Goal: Task Accomplishment & Management: Use online tool/utility

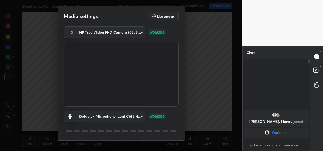
scroll to position [16, 0]
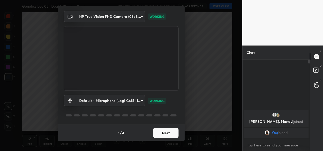
click at [162, 131] on button "Next" at bounding box center [165, 133] width 25 height 10
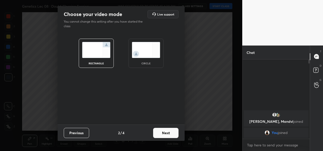
scroll to position [0, 0]
click at [162, 131] on button "Next" at bounding box center [165, 133] width 25 height 10
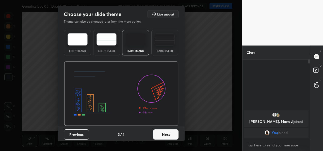
click at [162, 131] on button "Next" at bounding box center [165, 134] width 25 height 10
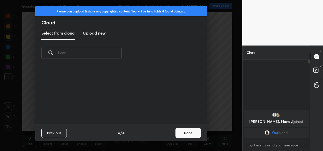
scroll to position [58, 163]
click at [180, 136] on button "Done" at bounding box center [187, 133] width 25 height 10
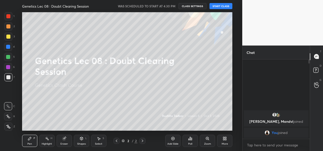
click at [219, 6] on button "START CLASS" at bounding box center [220, 6] width 23 height 6
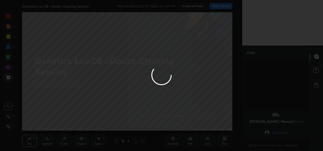
type textarea "x"
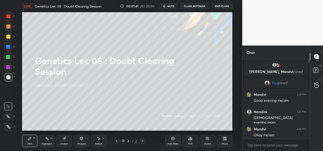
click at [203, 7] on button "CLASS SETTINGS" at bounding box center [194, 6] width 28 height 6
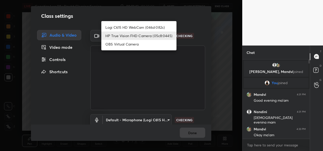
click at [156, 32] on body "1 2 3 4 5 6 7 C X Z C X Z E E Erase all H H LIVE Genetics Lec 08 : Doubt Cleari…" at bounding box center [161, 75] width 323 height 151
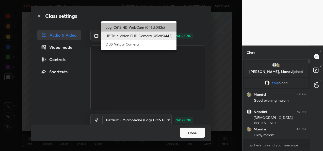
click at [143, 28] on li "Logi C615 HD WebCam (046d:082c)" at bounding box center [138, 27] width 75 height 8
type input "9a60a891c99e43c4f3b6c1c2af706b7568f7a8d24487825b1df04ecacc35332c"
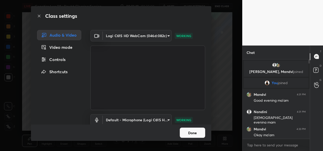
click at [194, 136] on button "Done" at bounding box center [192, 132] width 25 height 10
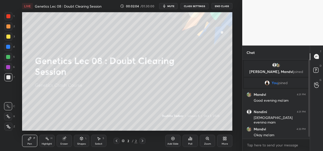
click at [6, 128] on div at bounding box center [8, 126] width 8 height 8
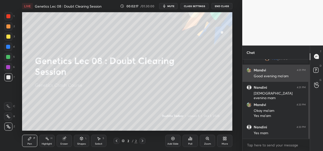
scroll to position [42, 0]
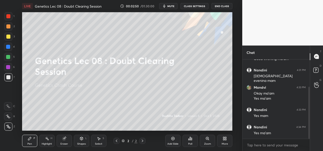
click at [177, 143] on div "Add Slide" at bounding box center [172, 143] width 11 height 3
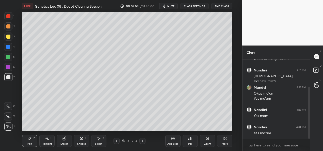
click at [6, 26] on div at bounding box center [8, 26] width 4 height 4
click at [10, 35] on div at bounding box center [8, 36] width 8 height 8
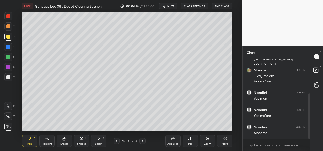
click at [7, 49] on div at bounding box center [8, 47] width 8 height 8
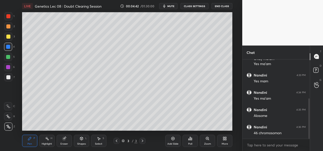
click at [173, 141] on div "Add Slide" at bounding box center [172, 141] width 15 height 12
click at [8, 16] on div at bounding box center [8, 16] width 4 height 4
click at [9, 39] on div at bounding box center [8, 36] width 8 height 8
click at [5, 66] on div at bounding box center [8, 67] width 8 height 8
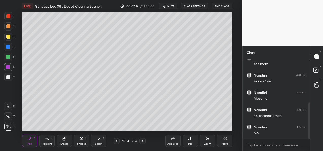
click at [169, 143] on div "Add Slide" at bounding box center [172, 143] width 11 height 3
click at [9, 37] on div at bounding box center [8, 37] width 4 height 4
click at [9, 68] on div at bounding box center [8, 67] width 4 height 4
click at [9, 49] on div at bounding box center [8, 47] width 8 height 8
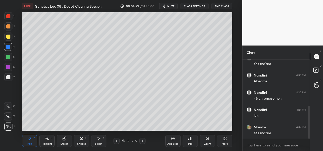
click at [11, 36] on div at bounding box center [8, 36] width 8 height 8
click at [10, 27] on div at bounding box center [8, 26] width 4 height 4
click at [8, 57] on div at bounding box center [8, 57] width 4 height 4
click at [10, 35] on div at bounding box center [8, 37] width 4 height 4
click at [8, 15] on div at bounding box center [8, 16] width 4 height 4
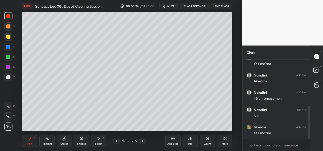
click at [7, 47] on div at bounding box center [8, 47] width 4 height 4
click at [8, 56] on div at bounding box center [8, 57] width 4 height 4
click at [8, 79] on div at bounding box center [8, 77] width 4 height 4
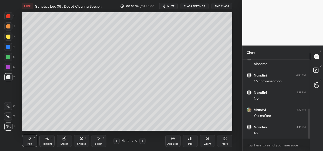
click at [237, 112] on div "Setting up your live class Poll for secs No correct answer Start poll" at bounding box center [127, 71] width 222 height 118
click at [234, 112] on div "Setting up your live class Poll for secs No correct answer Start poll" at bounding box center [127, 71] width 222 height 118
click at [165, 127] on div "Add Slide Poll Zoom More" at bounding box center [198, 140] width 67 height 28
click at [170, 127] on div "Add Slide Poll Zoom More" at bounding box center [198, 140] width 67 height 28
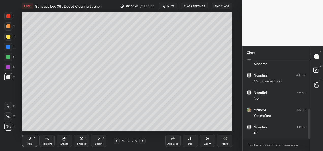
click at [182, 127] on div "Add Slide Poll Zoom More" at bounding box center [198, 140] width 67 height 28
click at [186, 128] on div "Poll" at bounding box center [189, 140] width 15 height 28
click at [172, 142] on div "Add Slide" at bounding box center [172, 143] width 11 height 3
click at [6, 39] on div at bounding box center [8, 36] width 8 height 8
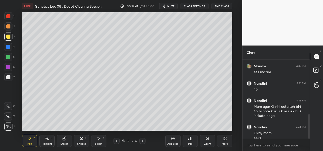
scroll to position [177, 0]
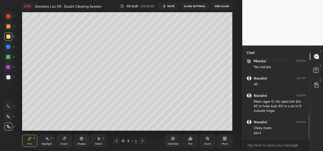
click at [143, 142] on icon at bounding box center [142, 141] width 4 height 4
click at [76, 140] on div "Shapes L" at bounding box center [81, 141] width 15 height 12
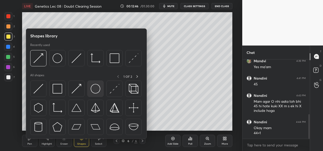
click at [100, 94] on div at bounding box center [95, 88] width 16 height 16
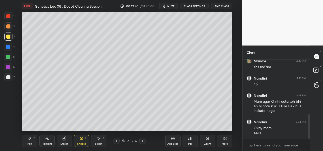
click at [28, 141] on div "Pen P" at bounding box center [29, 141] width 15 height 12
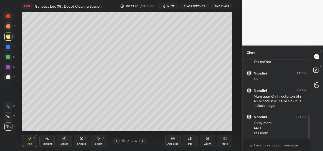
click at [62, 140] on div "Eraser" at bounding box center [64, 141] width 15 height 12
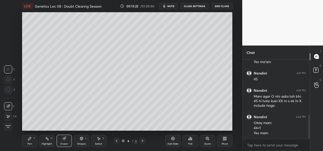
click at [9, 117] on icon at bounding box center [8, 116] width 4 height 4
click at [29, 143] on div "Pen" at bounding box center [29, 143] width 5 height 3
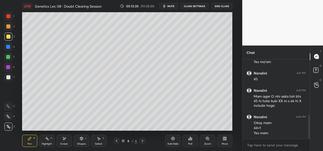
click at [9, 59] on div at bounding box center [8, 57] width 8 height 8
click at [9, 37] on div at bounding box center [8, 37] width 4 height 4
click at [8, 57] on div at bounding box center [8, 57] width 4 height 4
click at [7, 67] on div at bounding box center [8, 67] width 4 height 4
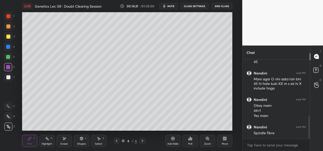
click at [7, 40] on div at bounding box center [8, 36] width 8 height 8
click at [8, 67] on div at bounding box center [8, 67] width 4 height 4
click at [10, 55] on div at bounding box center [8, 57] width 8 height 8
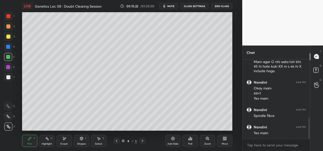
click at [10, 59] on div at bounding box center [8, 57] width 8 height 8
click at [62, 140] on icon at bounding box center [64, 138] width 4 height 4
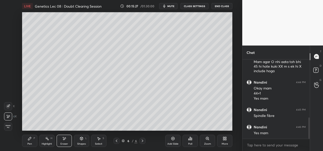
click at [29, 140] on icon at bounding box center [29, 138] width 3 height 3
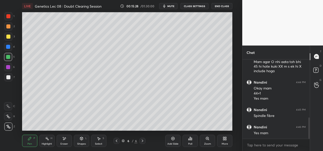
click at [10, 65] on div at bounding box center [8, 67] width 8 height 8
click at [8, 57] on div at bounding box center [8, 57] width 4 height 4
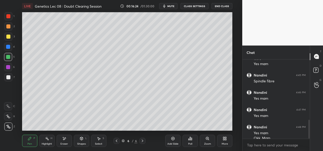
scroll to position [256, 0]
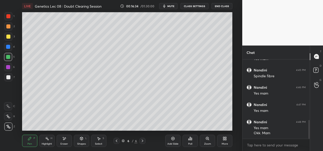
click at [118, 142] on icon at bounding box center [116, 141] width 4 height 4
click at [142, 143] on div at bounding box center [142, 141] width 6 height 6
click at [170, 141] on div "Add Slide" at bounding box center [172, 141] width 15 height 12
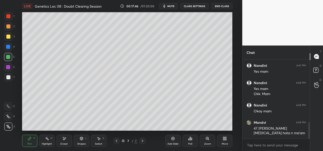
click at [10, 77] on div at bounding box center [8, 77] width 4 height 4
click at [9, 37] on div at bounding box center [8, 37] width 4 height 4
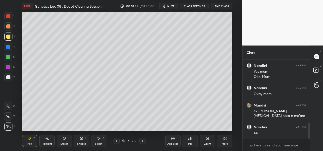
click at [9, 61] on div at bounding box center [8, 57] width 8 height 8
click at [9, 76] on div at bounding box center [8, 77] width 4 height 4
click at [9, 48] on div at bounding box center [8, 47] width 4 height 4
click at [10, 57] on div at bounding box center [8, 57] width 4 height 4
click at [8, 66] on div at bounding box center [8, 67] width 4 height 4
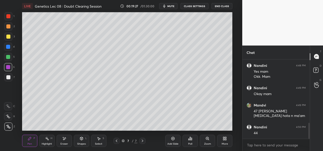
scroll to position [329, 0]
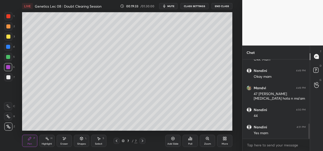
click at [9, 59] on div at bounding box center [8, 57] width 8 height 8
click at [170, 129] on div "Add Slide Poll Zoom More" at bounding box center [198, 140] width 67 height 28
click at [66, 141] on div "Eraser" at bounding box center [64, 141] width 15 height 12
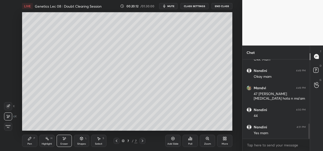
click at [29, 140] on icon at bounding box center [30, 138] width 4 height 4
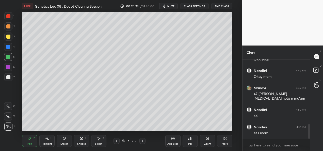
scroll to position [347, 0]
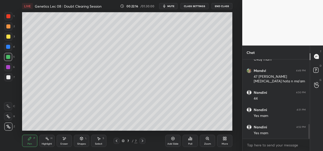
click at [168, 142] on div "Add Slide" at bounding box center [172, 143] width 11 height 3
click at [8, 29] on div at bounding box center [8, 26] width 8 height 8
click at [8, 38] on div at bounding box center [8, 37] width 4 height 4
click at [116, 142] on icon at bounding box center [116, 141] width 4 height 4
click at [115, 141] on icon at bounding box center [116, 141] width 4 height 4
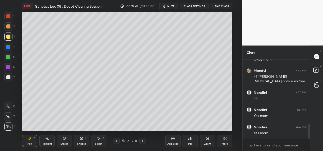
click at [118, 142] on icon at bounding box center [116, 141] width 4 height 4
click at [9, 73] on div at bounding box center [8, 77] width 8 height 8
click at [143, 142] on icon at bounding box center [142, 141] width 4 height 4
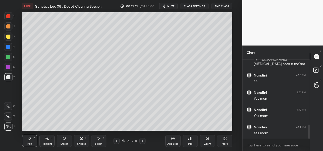
click at [143, 142] on icon at bounding box center [142, 141] width 4 height 4
click at [142, 141] on icon at bounding box center [142, 141] width 4 height 4
click at [8, 40] on div at bounding box center [8, 36] width 8 height 8
click at [8, 70] on div at bounding box center [8, 67] width 8 height 8
click at [7, 58] on div at bounding box center [8, 57] width 4 height 4
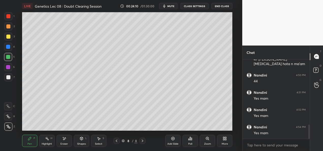
click at [3, 48] on div "1 2 3 4 5 6 7 C X Z E E Erase all H H" at bounding box center [8, 71] width 16 height 118
click at [9, 47] on div at bounding box center [8, 47] width 4 height 4
click at [8, 57] on div at bounding box center [8, 57] width 4 height 4
click at [6, 48] on div at bounding box center [8, 47] width 4 height 4
click at [9, 76] on div at bounding box center [8, 77] width 4 height 4
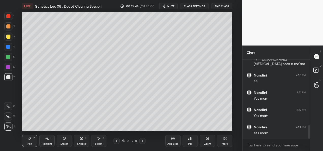
scroll to position [381, 0]
click at [171, 142] on div "Add Slide" at bounding box center [172, 143] width 11 height 3
click at [9, 38] on div at bounding box center [8, 37] width 4 height 4
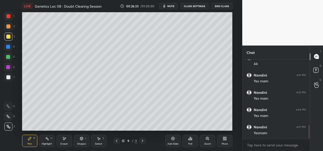
click at [8, 57] on div at bounding box center [8, 57] width 4 height 4
click at [9, 28] on div at bounding box center [8, 26] width 4 height 4
click at [7, 48] on div at bounding box center [8, 47] width 4 height 4
click at [63, 145] on div "Eraser" at bounding box center [64, 141] width 15 height 12
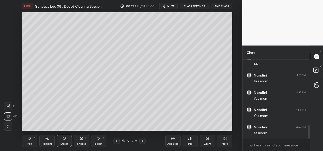
click at [27, 147] on div "Pen P Highlight H Eraser Shapes L Select S 9 / 9 Add Slide Poll Zoom More" at bounding box center [127, 140] width 210 height 20
click at [32, 143] on div "Pen P" at bounding box center [29, 141] width 15 height 12
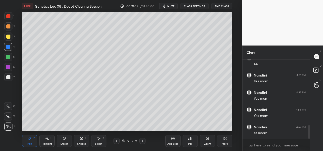
scroll to position [398, 0]
click at [173, 140] on icon at bounding box center [173, 138] width 4 height 4
click at [12, 38] on div at bounding box center [8, 36] width 8 height 8
click at [8, 57] on div at bounding box center [8, 57] width 4 height 4
click at [10, 49] on div at bounding box center [8, 47] width 8 height 8
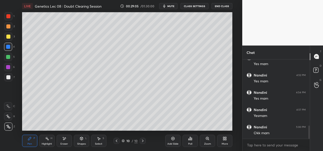
click at [10, 39] on div at bounding box center [8, 36] width 8 height 8
click at [10, 48] on div at bounding box center [8, 47] width 4 height 4
click at [175, 141] on div "Add Slide" at bounding box center [172, 141] width 15 height 12
click at [7, 39] on div at bounding box center [8, 36] width 8 height 8
click at [8, 50] on div at bounding box center [8, 47] width 8 height 8
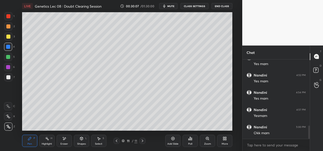
click at [10, 56] on div at bounding box center [8, 57] width 8 height 8
click at [10, 40] on div at bounding box center [8, 36] width 8 height 8
click at [8, 76] on div at bounding box center [8, 77] width 4 height 4
click at [64, 141] on div "Eraser" at bounding box center [64, 141] width 15 height 12
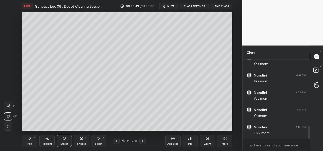
click at [80, 142] on div "Shapes L" at bounding box center [81, 141] width 15 height 12
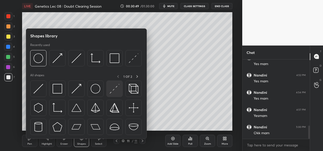
click at [110, 87] on img at bounding box center [115, 89] width 10 height 10
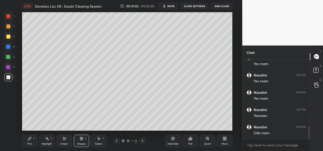
click at [30, 142] on div "Pen" at bounding box center [29, 143] width 5 height 3
click at [10, 37] on div at bounding box center [8, 37] width 4 height 4
click at [9, 50] on div at bounding box center [8, 47] width 8 height 8
click at [9, 39] on div at bounding box center [8, 36] width 8 height 8
click at [10, 68] on div at bounding box center [8, 67] width 8 height 8
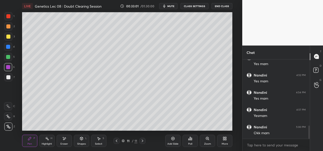
click at [9, 16] on div at bounding box center [8, 16] width 4 height 4
click at [195, 6] on button "CLASS SETTINGS" at bounding box center [194, 6] width 28 height 6
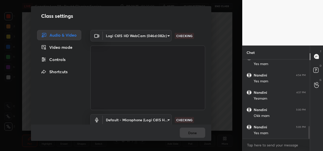
click at [145, 37] on body "1 2 3 4 5 6 7 C X Z E E Erase all H H LIVE Genetics Lec 08 : Doubt Clearing Ses…" at bounding box center [161, 75] width 323 height 151
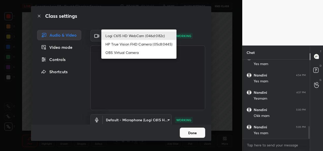
click at [140, 45] on li "HP True Vision FHD Camera (05c8:0445)" at bounding box center [138, 44] width 75 height 8
type input "bcf53276a89e7daf4ffafe53acaefef8a573b71029af250087ced6fea5ab325b"
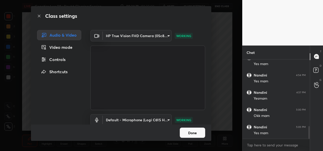
click at [186, 131] on button "Done" at bounding box center [192, 132] width 25 height 10
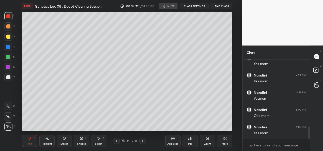
scroll to position [433, 0]
click at [194, 5] on button "CLASS SETTINGS" at bounding box center [194, 6] width 28 height 6
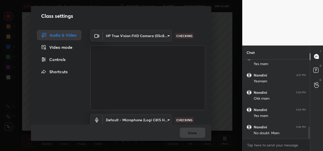
click at [135, 31] on body "1 2 3 4 5 6 7 C X Z E E Erase all H H LIVE Genetics Lec 08 : Doubt Clearing Ses…" at bounding box center [161, 75] width 323 height 151
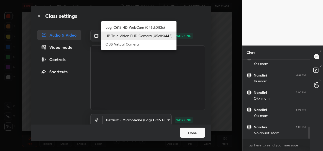
click at [148, 25] on li "Logi C615 HD WebCam (046d:082c)" at bounding box center [138, 27] width 75 height 8
type input "9a60a891c99e43c4f3b6c1c2af706b7568f7a8d24487825b1df04ecacc35332c"
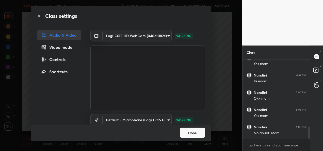
click at [189, 133] on button "Done" at bounding box center [192, 132] width 25 height 10
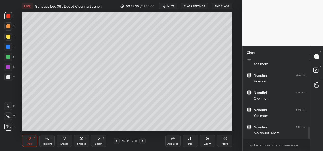
click at [174, 143] on div "Add Slide" at bounding box center [172, 143] width 11 height 3
click at [7, 69] on div at bounding box center [8, 67] width 8 height 8
click at [7, 79] on div at bounding box center [8, 77] width 4 height 4
click at [124, 141] on icon at bounding box center [123, 140] width 3 height 3
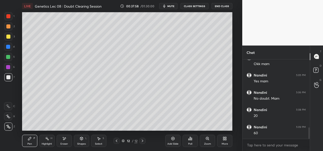
scroll to position [0, 0]
click at [60, 141] on div "Eraser" at bounding box center [64, 141] width 15 height 12
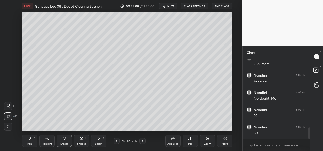
click at [25, 141] on div "Pen P" at bounding box center [29, 141] width 15 height 12
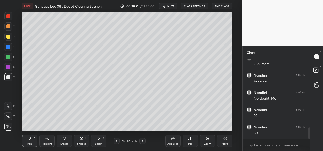
click at [9, 58] on div at bounding box center [8, 57] width 4 height 4
click at [171, 140] on div "Add Slide" at bounding box center [172, 141] width 15 height 12
click at [12, 35] on div at bounding box center [8, 36] width 8 height 8
click at [12, 48] on div at bounding box center [8, 47] width 8 height 8
click at [7, 38] on div at bounding box center [8, 37] width 4 height 4
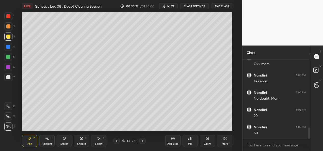
click at [10, 58] on div at bounding box center [8, 57] width 4 height 4
click at [6, 46] on div at bounding box center [8, 47] width 4 height 4
click at [169, 141] on div "Add Slide" at bounding box center [172, 141] width 15 height 12
click at [98, 143] on div "Select" at bounding box center [98, 143] width 7 height 3
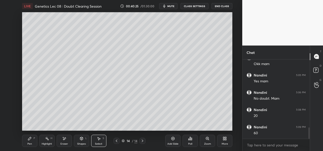
click at [32, 140] on div "Pen P" at bounding box center [29, 141] width 15 height 12
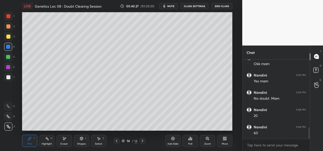
click at [9, 39] on div at bounding box center [8, 36] width 8 height 8
click at [9, 49] on div at bounding box center [8, 47] width 8 height 8
click at [8, 37] on div at bounding box center [8, 37] width 4 height 4
click at [13, 47] on div "4" at bounding box center [9, 47] width 11 height 8
click at [9, 58] on div at bounding box center [8, 57] width 4 height 4
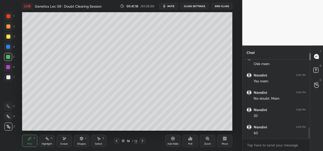
click at [9, 57] on div at bounding box center [8, 57] width 4 height 4
click at [6, 46] on div at bounding box center [8, 47] width 8 height 8
click at [7, 28] on div at bounding box center [8, 26] width 4 height 4
click at [8, 59] on div at bounding box center [8, 57] width 8 height 8
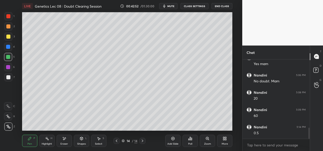
click at [8, 39] on div at bounding box center [8, 36] width 8 height 8
click at [10, 30] on div at bounding box center [8, 26] width 8 height 8
click at [9, 17] on div at bounding box center [8, 16] width 4 height 4
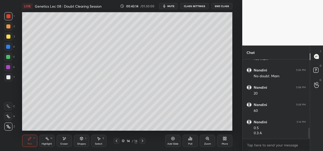
scroll to position [507, 0]
click at [144, 140] on div at bounding box center [142, 141] width 6 height 6
click at [171, 141] on div "Add Slide" at bounding box center [172, 141] width 15 height 12
click at [10, 59] on div at bounding box center [8, 57] width 8 height 8
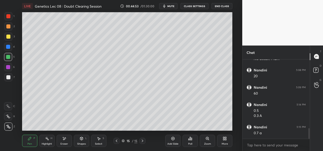
click at [8, 50] on div at bounding box center [8, 47] width 8 height 8
click at [9, 79] on div at bounding box center [8, 77] width 8 height 8
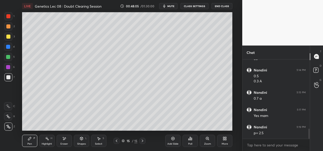
click at [98, 143] on div "Select" at bounding box center [98, 143] width 7 height 3
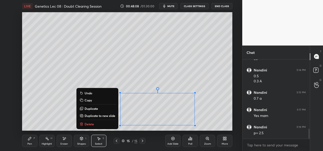
click at [102, 116] on p "Duplicate to new slide" at bounding box center [100, 115] width 31 height 4
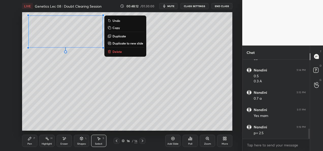
click at [25, 142] on div "Pen P" at bounding box center [29, 141] width 15 height 12
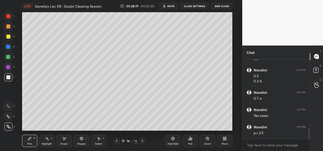
click at [65, 141] on div "Eraser" at bounding box center [64, 141] width 15 height 12
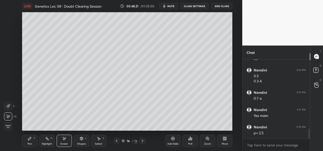
click at [30, 141] on div "Pen P" at bounding box center [29, 141] width 15 height 12
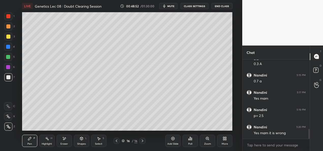
scroll to position [576, 0]
click at [8, 58] on div at bounding box center [8, 57] width 4 height 4
click at [10, 37] on div at bounding box center [8, 36] width 8 height 8
click at [12, 79] on div at bounding box center [8, 77] width 8 height 8
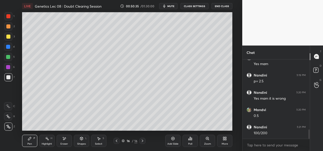
click at [144, 140] on div at bounding box center [142, 141] width 6 height 6
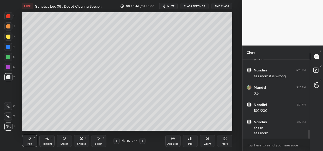
click at [172, 142] on div "Add Slide" at bounding box center [172, 141] width 15 height 12
click at [9, 39] on div at bounding box center [8, 36] width 8 height 8
click at [6, 51] on div "4" at bounding box center [9, 48] width 11 height 10
click at [10, 79] on div at bounding box center [8, 77] width 8 height 8
click at [7, 38] on div at bounding box center [8, 37] width 4 height 4
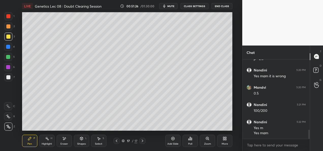
click at [11, 30] on div at bounding box center [8, 26] width 8 height 8
click at [115, 142] on icon at bounding box center [116, 141] width 4 height 4
click at [116, 142] on icon at bounding box center [116, 141] width 4 height 4
click at [117, 141] on icon at bounding box center [116, 141] width 4 height 4
click at [116, 141] on icon at bounding box center [116, 141] width 4 height 4
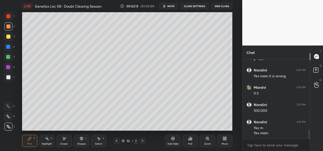
click at [143, 141] on icon at bounding box center [142, 141] width 4 height 4
click at [118, 140] on icon at bounding box center [116, 141] width 4 height 4
click at [142, 141] on icon at bounding box center [143, 140] width 2 height 3
click at [143, 140] on icon at bounding box center [143, 140] width 2 height 3
click at [142, 141] on icon at bounding box center [142, 141] width 4 height 4
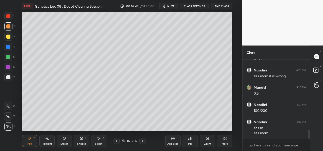
click at [142, 141] on icon at bounding box center [143, 140] width 2 height 3
click at [11, 32] on div "2" at bounding box center [9, 27] width 10 height 10
click at [10, 57] on div at bounding box center [8, 57] width 4 height 4
click at [172, 139] on icon at bounding box center [173, 138] width 4 height 4
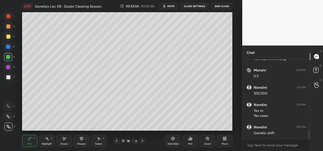
click at [82, 143] on div "Shapes" at bounding box center [81, 143] width 9 height 3
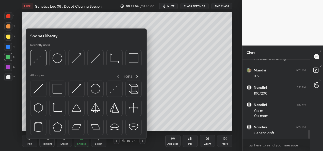
click at [60, 141] on div "Eraser" at bounding box center [64, 141] width 15 height 12
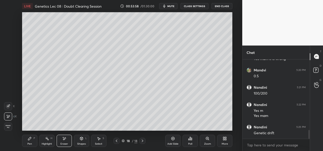
click at [28, 141] on div "Pen P" at bounding box center [29, 141] width 15 height 12
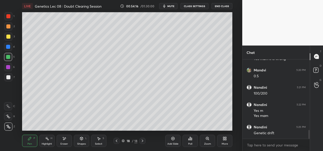
scroll to position [650, 0]
click at [114, 142] on div at bounding box center [116, 141] width 6 height 6
click at [10, 51] on div "4" at bounding box center [9, 48] width 11 height 10
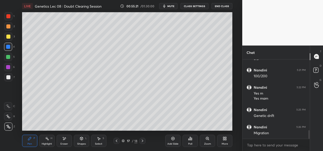
click at [144, 141] on div at bounding box center [142, 141] width 6 height 6
click at [117, 142] on icon at bounding box center [117, 140] width 2 height 3
click at [142, 141] on icon at bounding box center [142, 141] width 4 height 4
click at [175, 140] on div "Add Slide" at bounding box center [172, 141] width 15 height 12
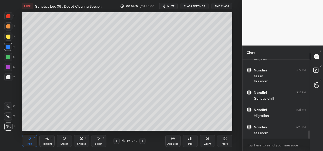
click at [9, 39] on div at bounding box center [8, 36] width 8 height 8
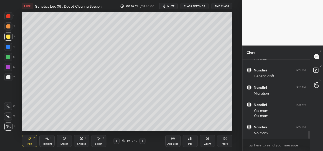
scroll to position [707, 0]
click at [122, 142] on div "19 / 19" at bounding box center [130, 140] width 16 height 5
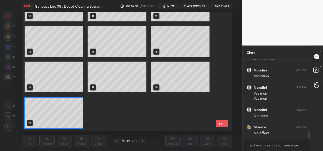
scroll to position [117, 208]
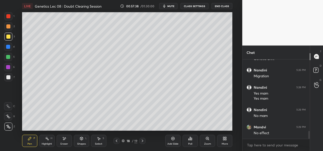
click at [114, 143] on div at bounding box center [116, 141] width 6 height 6
click at [140, 141] on div at bounding box center [142, 141] width 6 height 6
click at [62, 145] on div "Eraser" at bounding box center [64, 141] width 15 height 12
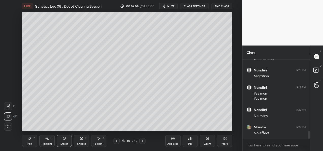
click at [30, 143] on div "Pen" at bounding box center [29, 143] width 5 height 3
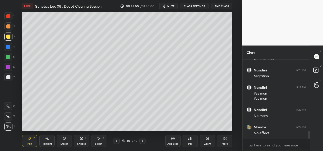
click at [144, 139] on icon at bounding box center [142, 141] width 4 height 4
click at [116, 141] on icon at bounding box center [116, 141] width 4 height 4
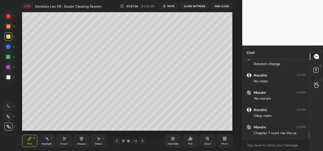
scroll to position [850, 0]
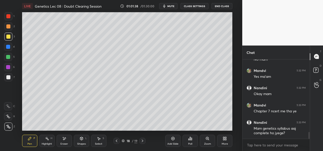
click at [202, 8] on button "CLASS SETTINGS" at bounding box center [194, 6] width 28 height 6
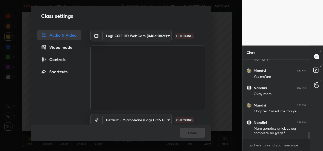
scroll to position [867, 0]
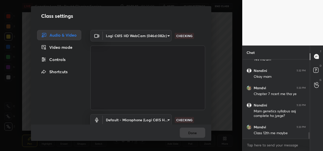
click at [163, 37] on body "1 2 3 4 5 6 7 C X Z E E Erase all H H LIVE Genetics Lec 08 : Doubt Clearing Ses…" at bounding box center [161, 75] width 323 height 151
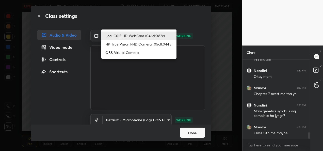
click at [127, 43] on li "HP True Vision FHD Camera (05c8:0445)" at bounding box center [138, 44] width 75 height 8
type input "bcf53276a89e7daf4ffafe53acaefef8a573b71029af250087ced6fea5ab325b"
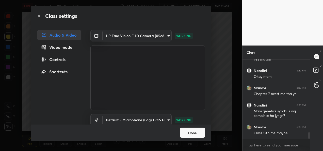
click at [183, 133] on button "Done" at bounding box center [192, 132] width 25 height 10
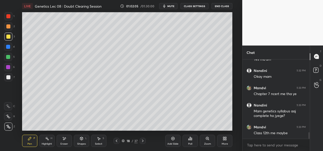
click at [194, 8] on button "CLASS SETTINGS" at bounding box center [194, 6] width 28 height 6
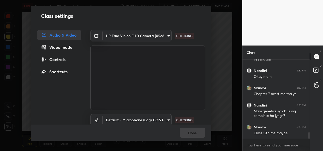
click at [149, 35] on body "1 2 3 4 5 6 7 C X Z E E Erase all H H LIVE Genetics Lec 08 : Doubt Clearing Ses…" at bounding box center [161, 75] width 323 height 151
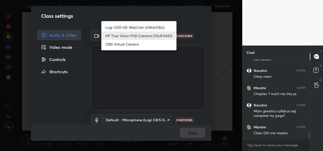
click at [135, 25] on li "Logi C615 HD WebCam (046d:082c)" at bounding box center [138, 27] width 75 height 8
type input "9a60a891c99e43c4f3b6c1c2af706b7568f7a8d24487825b1df04ecacc35332c"
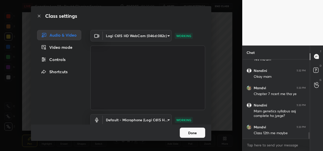
click at [194, 132] on button "Done" at bounding box center [192, 132] width 25 height 10
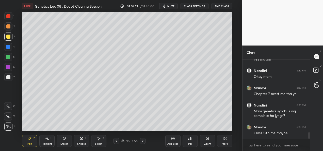
click at [168, 142] on div "Add Slide" at bounding box center [172, 143] width 11 height 3
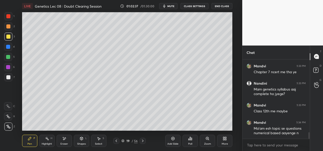
click at [5, 14] on div at bounding box center [8, 16] width 8 height 8
click at [6, 58] on div at bounding box center [8, 57] width 4 height 4
click at [10, 39] on div at bounding box center [8, 36] width 8 height 8
click at [78, 140] on div "Shapes L" at bounding box center [81, 141] width 15 height 12
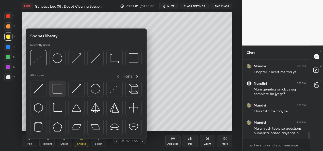
click at [60, 84] on img at bounding box center [58, 89] width 10 height 10
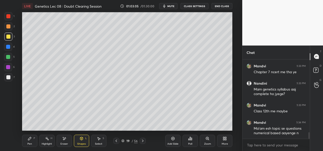
click at [79, 142] on div "Shapes" at bounding box center [81, 143] width 9 height 3
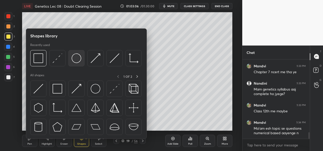
click at [75, 60] on img at bounding box center [77, 58] width 10 height 10
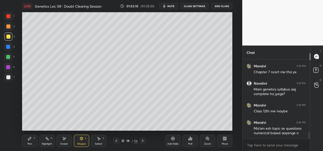
click at [35, 145] on div "Pen P" at bounding box center [29, 141] width 15 height 12
click at [85, 141] on div "Shapes L" at bounding box center [81, 141] width 15 height 12
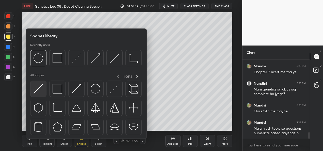
click at [34, 91] on img at bounding box center [39, 89] width 10 height 10
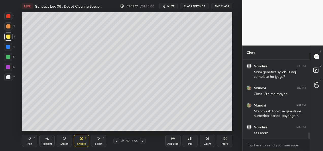
scroll to position [923, 0]
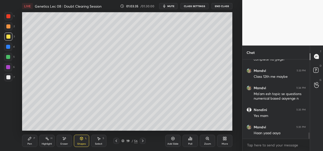
click at [77, 143] on div "Shapes" at bounding box center [81, 143] width 9 height 3
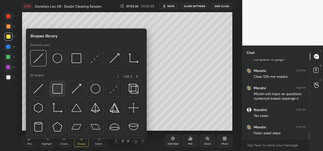
click at [60, 92] on img at bounding box center [58, 89] width 10 height 10
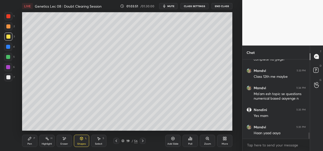
click at [80, 141] on div "Shapes L" at bounding box center [81, 141] width 15 height 12
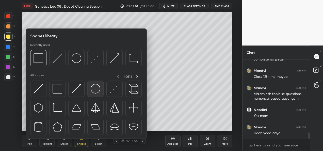
click at [97, 96] on div at bounding box center [95, 88] width 16 height 16
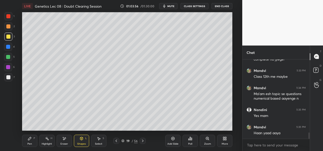
click at [25, 144] on div "Pen P" at bounding box center [29, 141] width 15 height 12
click at [8, 46] on div at bounding box center [8, 47] width 4 height 4
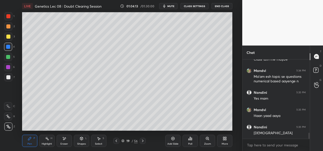
scroll to position [958, 0]
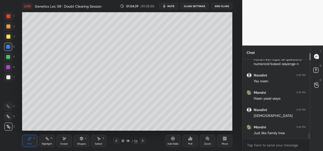
click at [8, 29] on div at bounding box center [8, 26] width 8 height 8
click at [8, 37] on div at bounding box center [8, 37] width 4 height 4
click at [8, 47] on div at bounding box center [8, 47] width 4 height 4
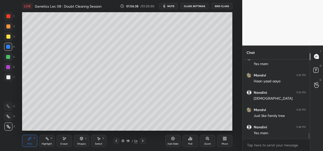
scroll to position [992, 0]
click at [8, 56] on div at bounding box center [8, 57] width 4 height 4
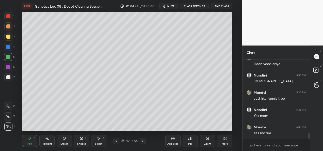
click at [83, 142] on div "Shapes" at bounding box center [81, 143] width 9 height 3
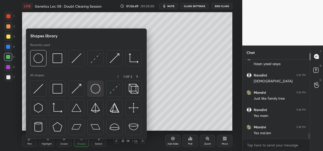
click at [99, 92] on img at bounding box center [96, 89] width 10 height 10
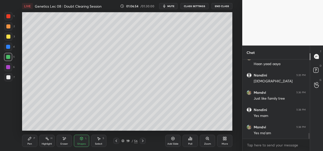
click at [27, 143] on div "Pen P" at bounding box center [29, 141] width 15 height 12
click at [80, 143] on div "Shapes" at bounding box center [81, 143] width 9 height 3
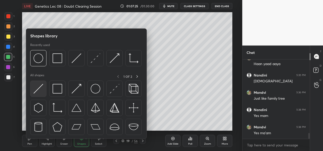
click at [38, 90] on img at bounding box center [39, 89] width 10 height 10
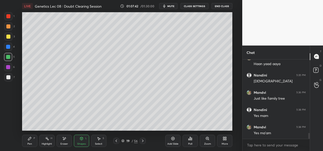
click at [28, 143] on div "Pen" at bounding box center [29, 143] width 5 height 3
click at [51, 131] on div "Pen P Highlight H Eraser Shapes L Select S 19 / 56 Add Slide Poll Zoom More" at bounding box center [127, 140] width 210 height 20
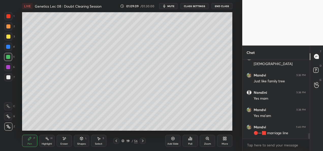
scroll to position [1027, 0]
click at [143, 140] on icon at bounding box center [143, 141] width 4 height 4
click at [115, 141] on icon at bounding box center [116, 141] width 4 height 4
click at [172, 142] on div "Add Slide" at bounding box center [172, 143] width 11 height 3
click at [8, 38] on div at bounding box center [8, 37] width 4 height 4
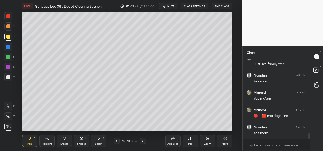
click at [9, 46] on div at bounding box center [8, 47] width 4 height 4
click at [9, 58] on div at bounding box center [8, 57] width 4 height 4
click at [233, 76] on div "Setting up your live class Poll for secs No correct answer Start poll" at bounding box center [127, 71] width 222 height 118
click at [234, 76] on div "Setting up your live class Poll for secs No correct answer Start poll" at bounding box center [127, 71] width 222 height 118
click at [7, 38] on div at bounding box center [8, 37] width 4 height 4
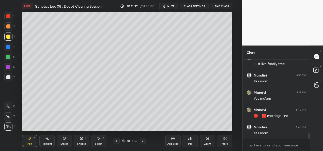
scroll to position [1044, 0]
click at [173, 143] on div "Add Slide" at bounding box center [172, 143] width 11 height 3
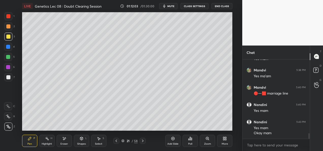
scroll to position [1067, 0]
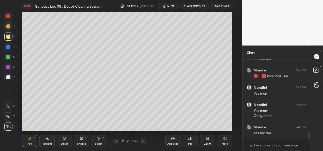
click at [7, 19] on div at bounding box center [8, 16] width 8 height 8
click at [7, 47] on div at bounding box center [8, 47] width 4 height 4
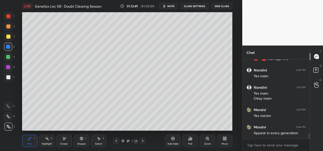
click at [10, 37] on div at bounding box center [8, 36] width 8 height 8
click at [84, 142] on div "Shapes L" at bounding box center [81, 141] width 15 height 12
click at [63, 143] on div "Eraser" at bounding box center [64, 143] width 8 height 3
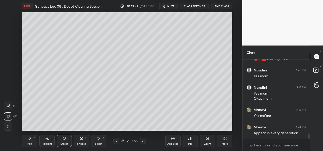
click at [47, 142] on div "Highlight" at bounding box center [47, 143] width 10 height 3
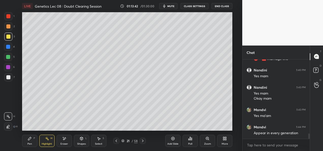
click at [9, 126] on icon at bounding box center [8, 126] width 3 height 3
click at [9, 35] on div at bounding box center [8, 37] width 4 height 4
click at [29, 140] on icon at bounding box center [30, 138] width 4 height 4
click at [9, 77] on div at bounding box center [8, 77] width 4 height 4
click at [82, 142] on div "Shapes L" at bounding box center [81, 141] width 15 height 12
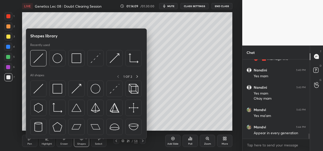
click at [45, 144] on div "Highlight" at bounding box center [47, 143] width 10 height 3
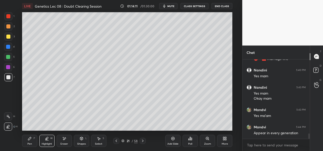
click at [8, 39] on div at bounding box center [8, 36] width 8 height 8
click at [24, 141] on div "Pen P" at bounding box center [29, 141] width 15 height 12
click at [83, 142] on div "Shapes" at bounding box center [81, 143] width 9 height 3
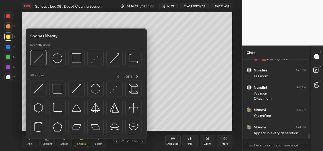
click at [64, 144] on div "Eraser" at bounding box center [64, 143] width 8 height 3
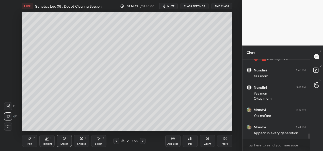
click at [47, 143] on div "Highlight" at bounding box center [47, 143] width 10 height 3
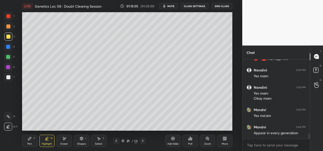
click at [27, 140] on div "Pen P" at bounding box center [29, 141] width 15 height 12
click at [8, 36] on div at bounding box center [8, 37] width 4 height 4
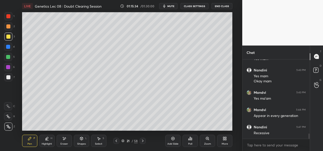
click at [83, 143] on div "Shapes" at bounding box center [81, 143] width 9 height 3
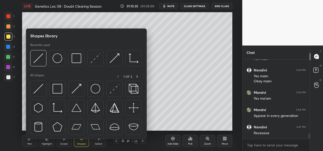
click at [48, 144] on div "Highlight" at bounding box center [47, 143] width 10 height 3
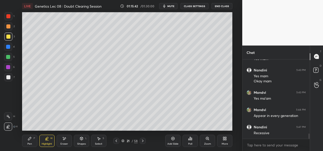
click at [30, 140] on icon at bounding box center [30, 138] width 4 height 4
click at [79, 143] on div "Shapes" at bounding box center [81, 143] width 9 height 3
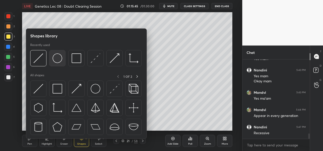
click at [57, 56] on img at bounding box center [58, 58] width 10 height 10
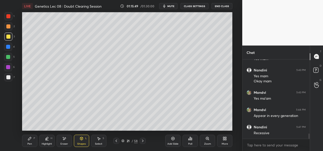
click at [28, 143] on div "Pen" at bounding box center [29, 143] width 5 height 3
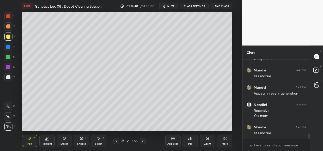
scroll to position [1141, 0]
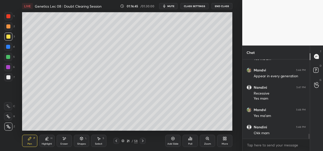
click at [174, 144] on div "Add Slide" at bounding box center [172, 143] width 11 height 3
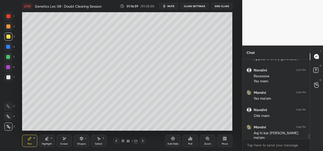
click at [9, 16] on div at bounding box center [8, 16] width 4 height 4
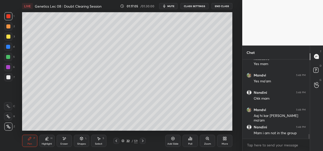
scroll to position [1192, 0]
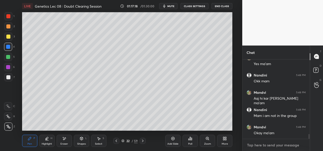
click at [255, 146] on textarea at bounding box center [275, 145] width 59 height 8
type textarea "x"
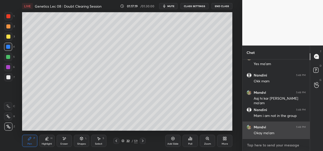
type textarea "8"
type textarea "x"
type textarea "86"
type textarea "x"
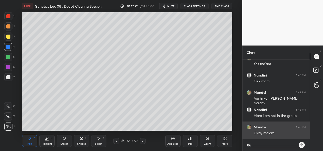
type textarea "862"
type textarea "x"
type textarea "8623"
type textarea "x"
type textarea "86238"
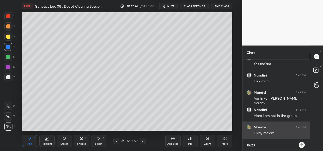
type textarea "x"
type textarea "862381"
type textarea "x"
type textarea "8623812"
type textarea "x"
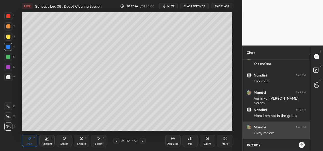
type textarea "862381"
type textarea "x"
type textarea "8623813"
type textarea "x"
type textarea "86238131"
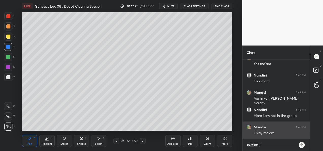
type textarea "x"
type textarea "862381314"
type textarea "x"
type textarea "8623813144"
type textarea "x"
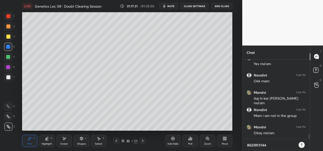
type textarea "8623813144"
click at [302, 144] on icon at bounding box center [301, 145] width 4 height 4
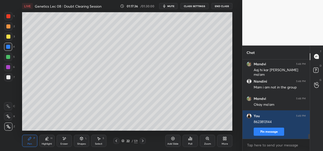
click at [9, 18] on div at bounding box center [8, 16] width 4 height 4
type textarea "x"
click at [62, 141] on div "Eraser" at bounding box center [64, 141] width 15 height 12
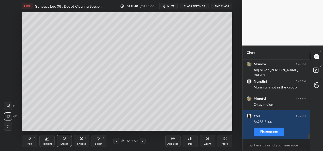
click at [31, 137] on icon at bounding box center [30, 138] width 4 height 4
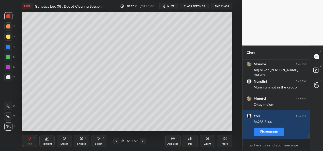
click at [6, 37] on div at bounding box center [8, 36] width 8 height 8
click at [7, 67] on div at bounding box center [8, 67] width 4 height 4
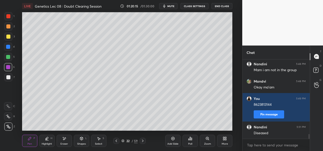
click at [141, 141] on icon at bounding box center [143, 141] width 4 height 4
click at [105, 141] on div "Select S" at bounding box center [98, 141] width 15 height 12
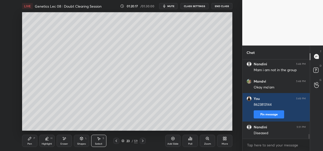
click at [118, 142] on icon at bounding box center [116, 141] width 4 height 4
click at [168, 142] on div "Add Slide" at bounding box center [172, 141] width 15 height 12
click at [71, 34] on div "0 ° Undo Copy Duplicate Duplicate to new slide Delete" at bounding box center [127, 71] width 210 height 118
click at [30, 142] on div "Pen" at bounding box center [29, 143] width 5 height 3
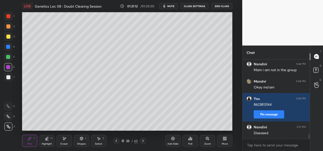
click at [3, 36] on div "1 2 3 4 5 6 7 C X Z E E Erase all H H" at bounding box center [8, 71] width 16 height 118
click at [8, 37] on div at bounding box center [8, 37] width 4 height 4
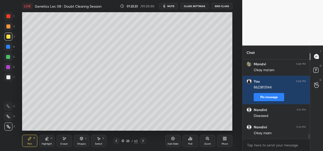
scroll to position [1273, 0]
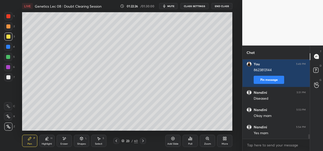
click at [170, 140] on div "Add Slide" at bounding box center [172, 141] width 15 height 12
click at [10, 48] on div at bounding box center [8, 47] width 8 height 8
click at [8, 16] on div at bounding box center [8, 16] width 4 height 4
click at [8, 50] on div at bounding box center [8, 47] width 8 height 8
click at [6, 40] on div at bounding box center [8, 36] width 8 height 8
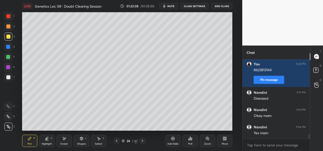
click at [7, 15] on div at bounding box center [8, 16] width 4 height 4
click at [62, 141] on div "Eraser" at bounding box center [64, 141] width 15 height 12
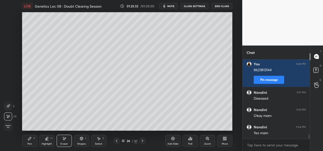
click at [28, 140] on icon at bounding box center [29, 138] width 3 height 3
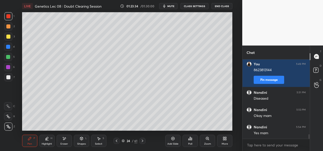
click at [6, 37] on div at bounding box center [8, 37] width 4 height 4
click at [9, 48] on div at bounding box center [8, 47] width 4 height 4
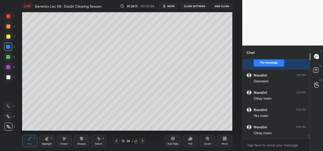
click at [8, 39] on div at bounding box center [8, 36] width 8 height 8
click at [10, 17] on div at bounding box center [8, 16] width 4 height 4
click at [8, 48] on div at bounding box center [8, 47] width 4 height 4
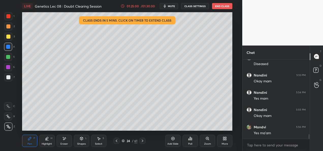
click at [171, 144] on div "Add Slide" at bounding box center [172, 143] width 11 height 3
click at [9, 38] on div at bounding box center [8, 37] width 4 height 4
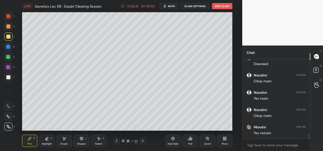
click at [6, 48] on div at bounding box center [8, 47] width 4 height 4
click at [7, 18] on div at bounding box center [8, 16] width 4 height 4
click at [66, 140] on div "Eraser" at bounding box center [64, 141] width 15 height 12
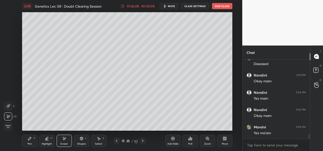
click at [34, 139] on div "P" at bounding box center [35, 138] width 2 height 3
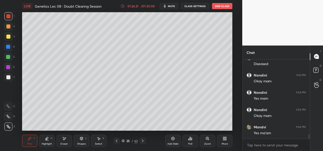
click at [8, 48] on div at bounding box center [8, 47] width 4 height 4
click at [10, 60] on div at bounding box center [8, 57] width 8 height 8
click at [10, 20] on div at bounding box center [8, 16] width 8 height 8
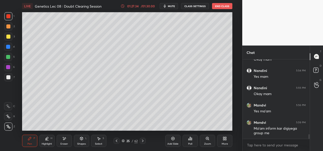
click at [141, 141] on icon at bounding box center [143, 141] width 4 height 4
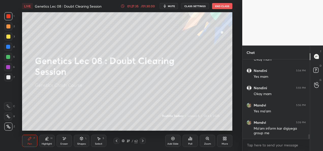
click at [115, 140] on icon at bounding box center [116, 141] width 4 height 4
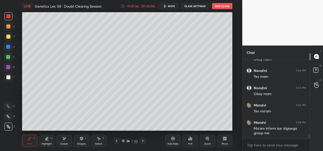
click at [172, 143] on div "Add Slide" at bounding box center [172, 143] width 11 height 3
click at [10, 79] on div at bounding box center [8, 77] width 8 height 8
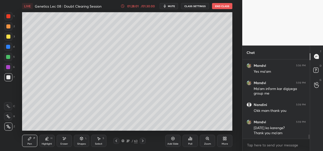
scroll to position [1386, 0]
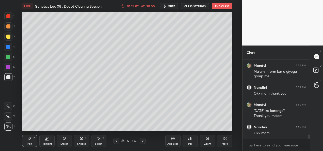
click at [196, 9] on button "CLASS SETTINGS" at bounding box center [195, 6] width 28 height 6
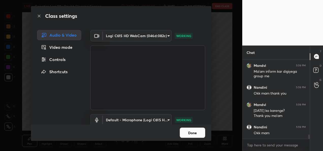
click at [146, 36] on body "1 2 3 4 5 6 7 C X Z E E Erase all H H LIVE Genetics Lec 08 : Doubt Clearing Ses…" at bounding box center [161, 75] width 323 height 151
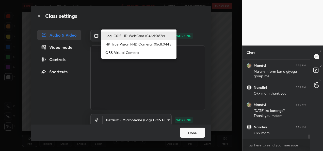
click at [129, 44] on li "HP True Vision FHD Camera (05c8:0445)" at bounding box center [138, 44] width 75 height 8
type input "bcf53276a89e7daf4ffafe53acaefef8a573b71029af250087ced6fea5ab325b"
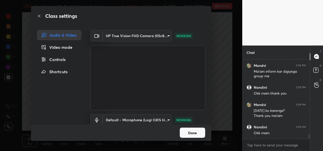
click at [191, 133] on button "Done" at bounding box center [192, 132] width 25 height 10
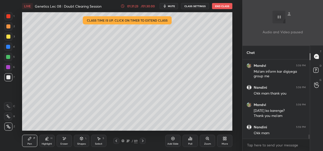
click at [223, 7] on button "End Class" at bounding box center [222, 6] width 20 height 6
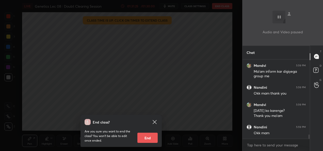
click at [148, 136] on button "End" at bounding box center [147, 137] width 20 height 10
type textarea "x"
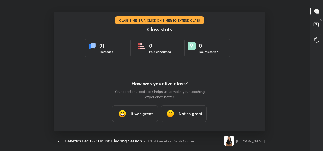
scroll to position [0, 0]
